Goal: Check status: Check status

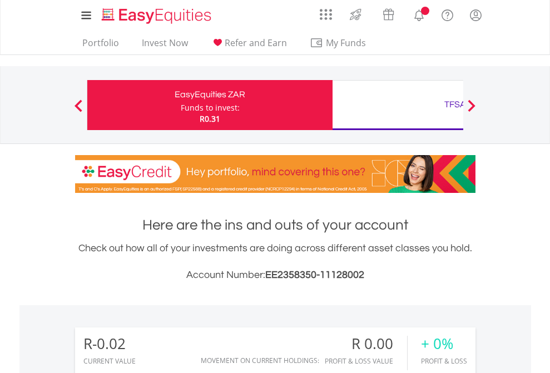
scroll to position [107, 175]
click at [181, 105] on div "Funds to invest:" at bounding box center [210, 107] width 59 height 11
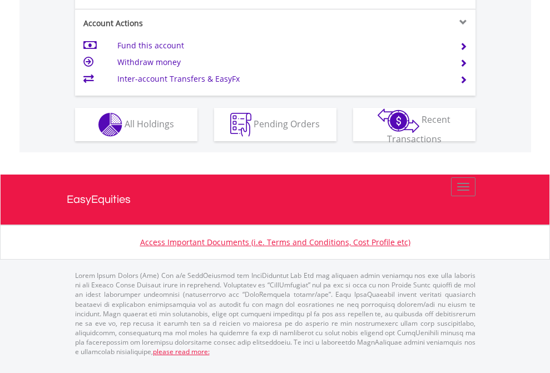
scroll to position [1088, 0]
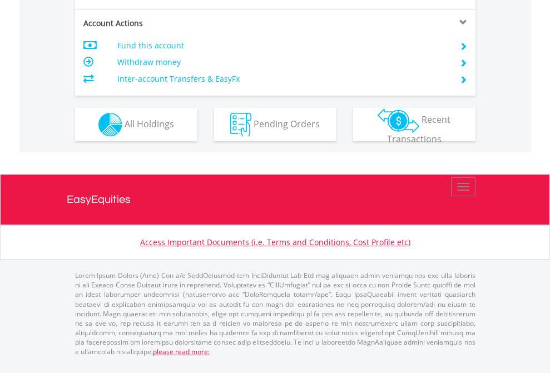
scroll to position [1044, 0]
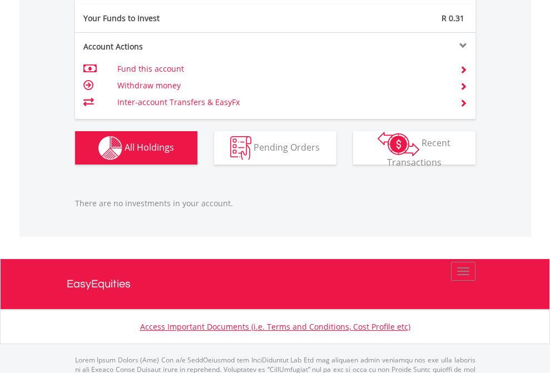
scroll to position [1105, 0]
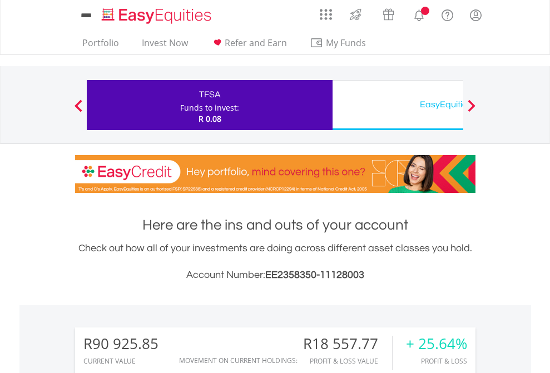
scroll to position [107, 175]
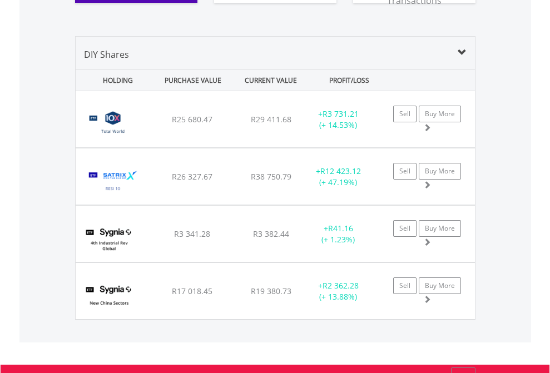
scroll to position [1281, 0]
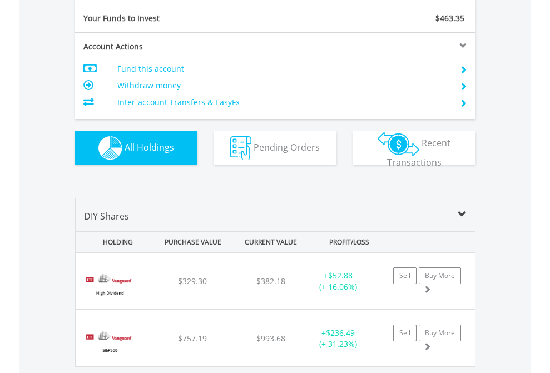
scroll to position [1237, 0]
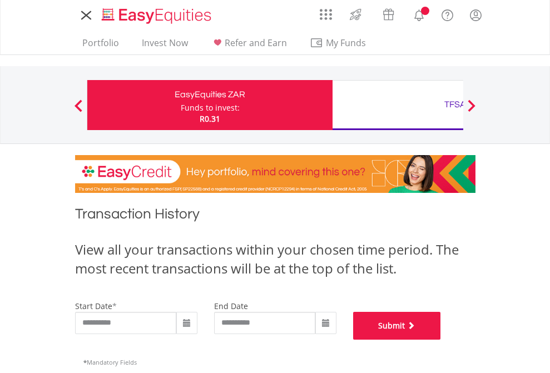
click at [441, 340] on button "Submit" at bounding box center [397, 326] width 88 height 28
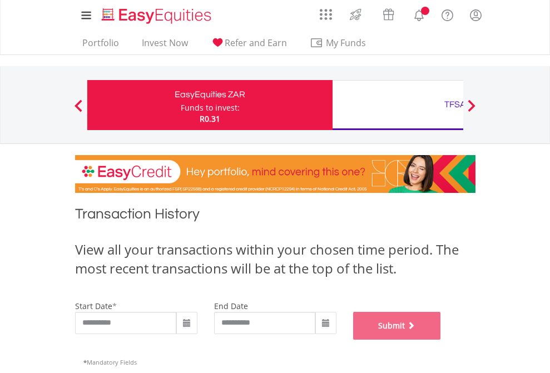
scroll to position [451, 0]
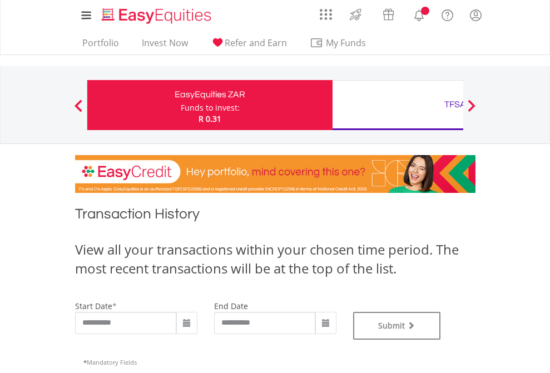
click at [398, 105] on div "TFSA" at bounding box center [455, 105] width 232 height 16
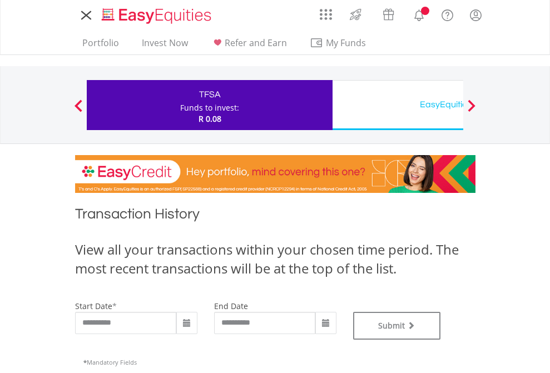
type input "**********"
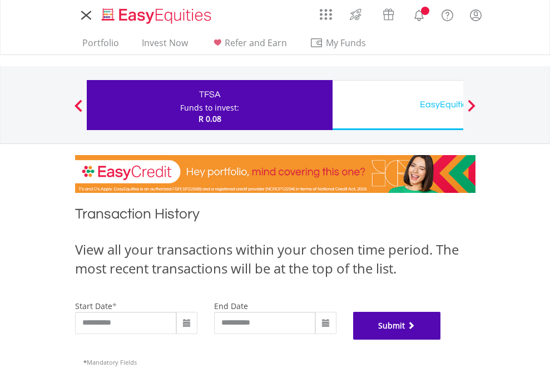
click at [441, 340] on button "Submit" at bounding box center [397, 326] width 88 height 28
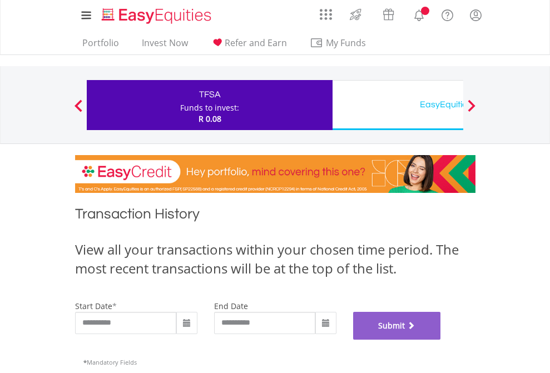
scroll to position [451, 0]
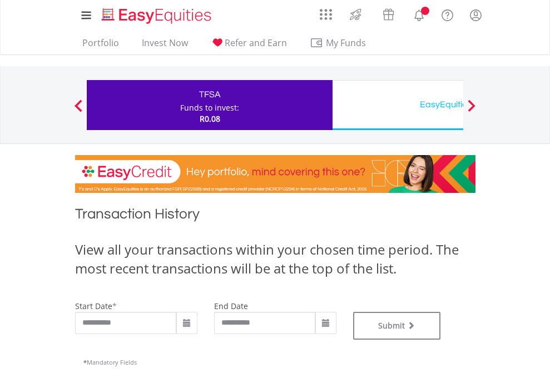
click at [398, 105] on div "EasyEquities USD" at bounding box center [455, 105] width 232 height 16
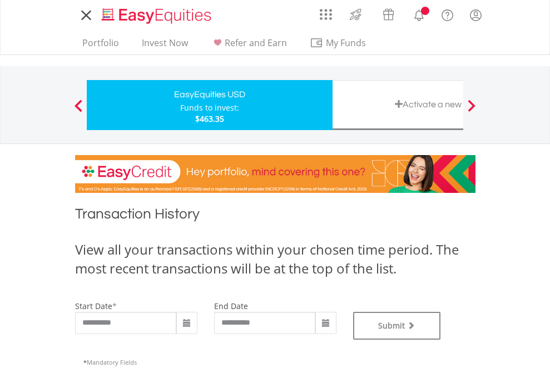
type input "**********"
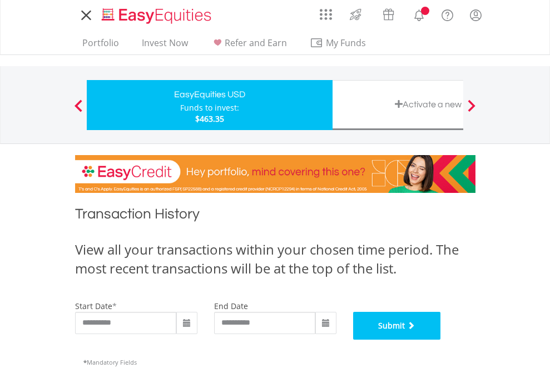
click at [441, 340] on button "Submit" at bounding box center [397, 326] width 88 height 28
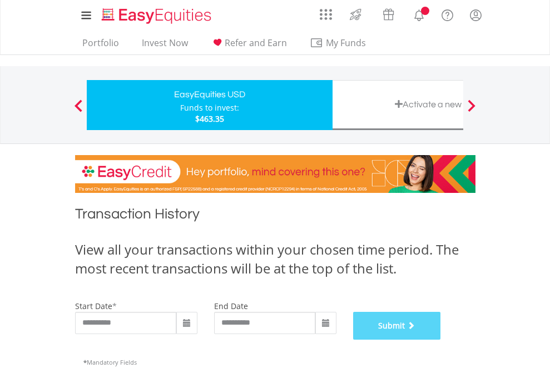
scroll to position [451, 0]
